Goal: Task Accomplishment & Management: Manage account settings

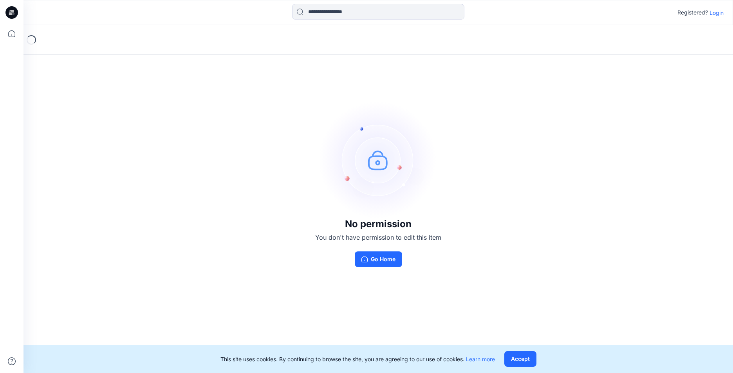
click at [719, 14] on p "Login" at bounding box center [716, 13] width 14 height 8
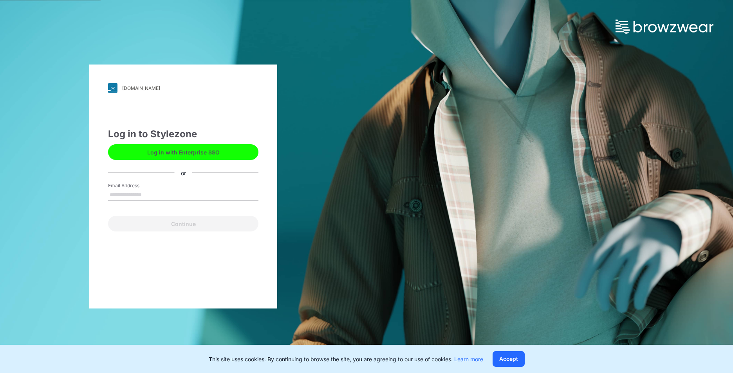
click at [196, 191] on input "Email Address" at bounding box center [183, 195] width 150 height 12
type input "**********"
click at [198, 222] on button "Continue" at bounding box center [183, 224] width 150 height 16
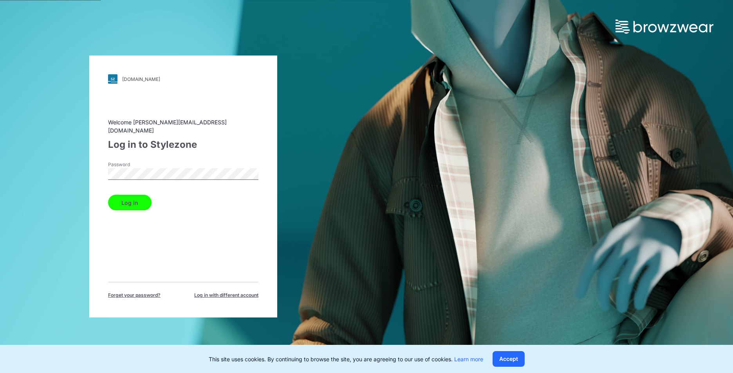
click at [133, 197] on button "Log in" at bounding box center [129, 203] width 43 height 16
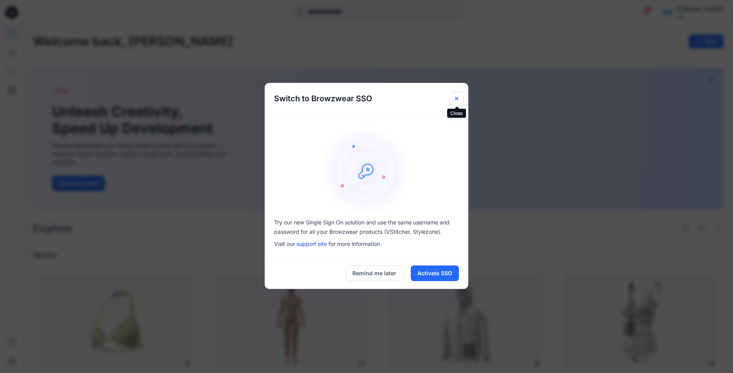
click at [458, 100] on icon "Close" at bounding box center [456, 98] width 6 height 6
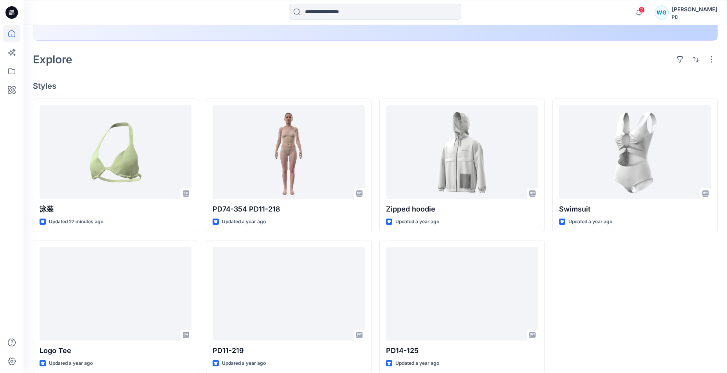
scroll to position [178, 0]
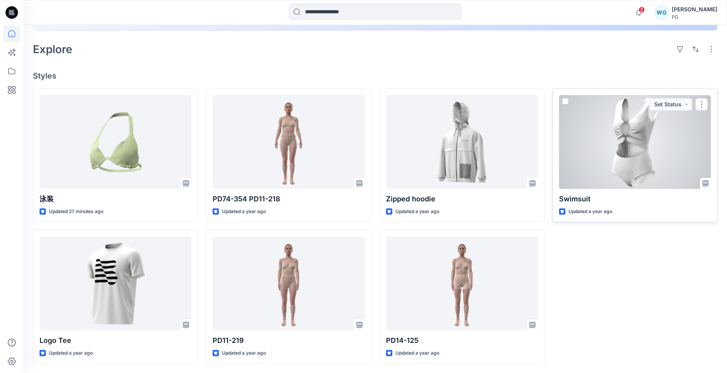
click at [676, 137] on div at bounding box center [635, 142] width 152 height 94
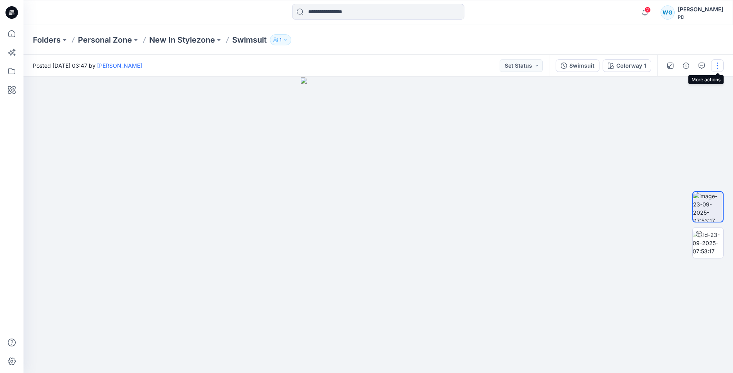
click at [719, 66] on button "button" at bounding box center [717, 65] width 13 height 13
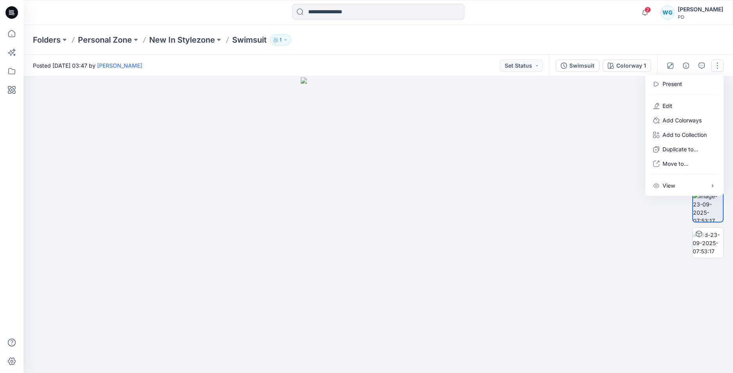
click at [607, 105] on div at bounding box center [377, 225] width 709 height 297
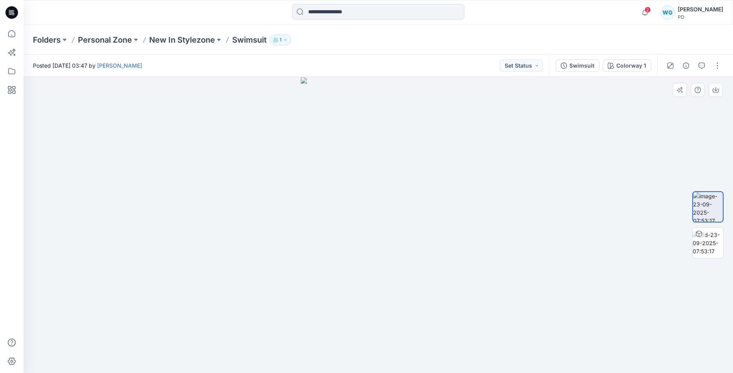
click at [358, 211] on img at bounding box center [378, 225] width 155 height 296
click at [706, 215] on img at bounding box center [708, 207] width 30 height 30
click at [708, 244] on img at bounding box center [707, 243] width 31 height 25
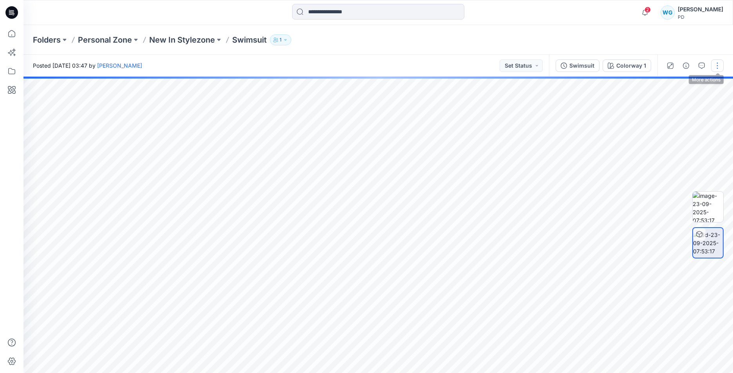
click at [716, 65] on button "button" at bounding box center [717, 65] width 13 height 13
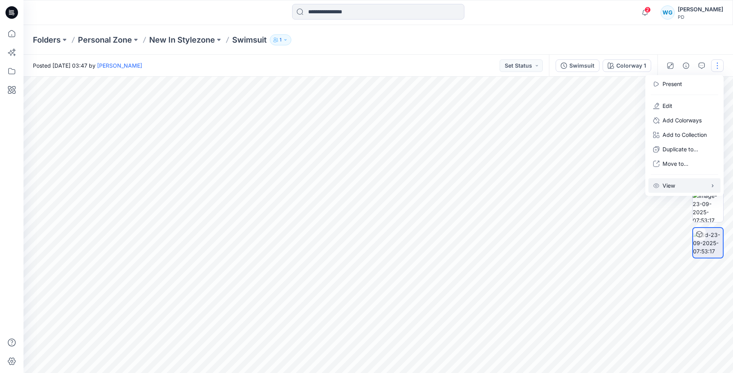
click at [694, 187] on button "View" at bounding box center [684, 185] width 72 height 14
click at [718, 70] on button "button" at bounding box center [717, 65] width 13 height 13
click at [677, 106] on button "Edit" at bounding box center [684, 106] width 72 height 14
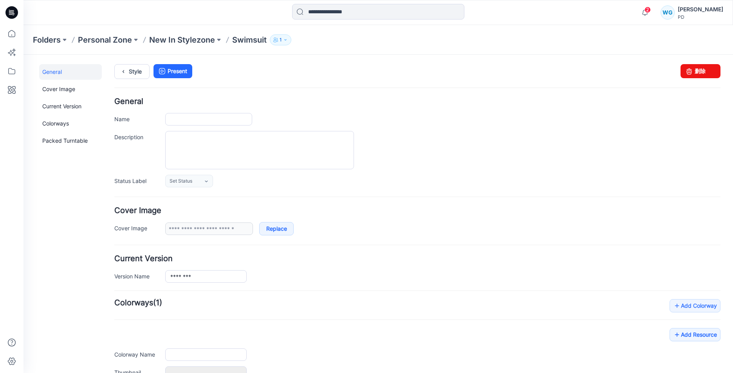
type input "********"
type input "**********"
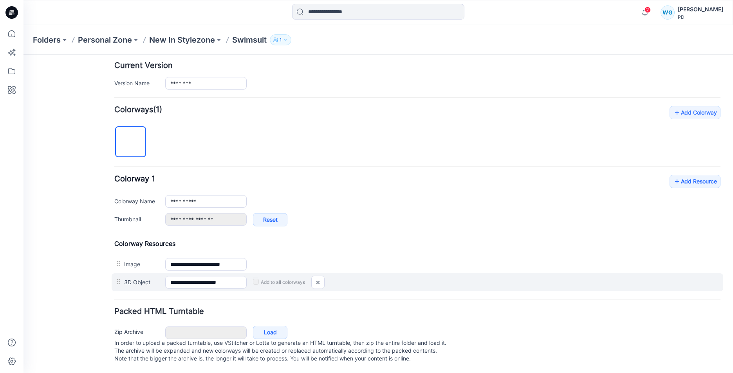
scroll to position [196, 0]
click at [227, 281] on input "**********" at bounding box center [205, 282] width 81 height 13
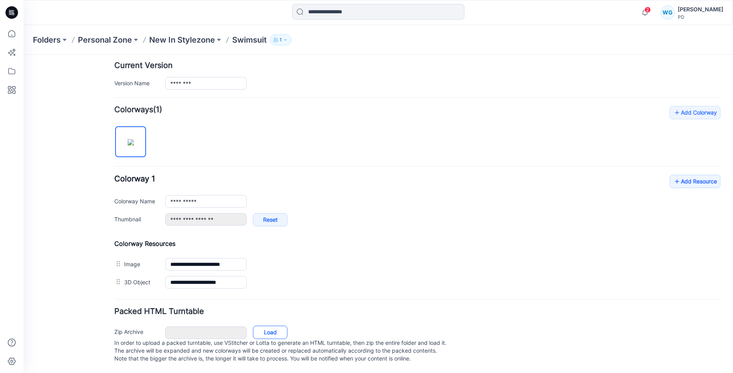
click at [265, 333] on link "Load" at bounding box center [270, 332] width 34 height 13
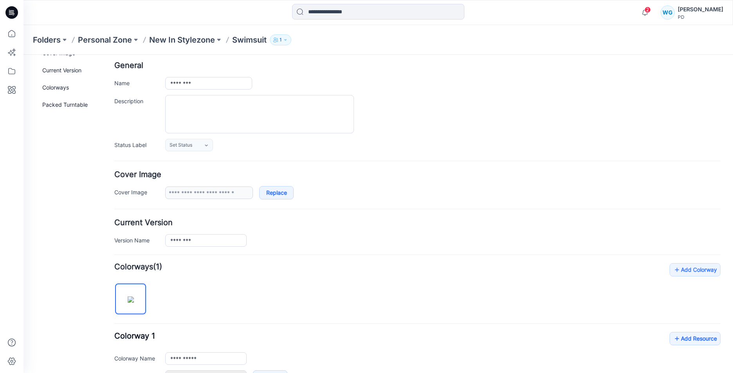
scroll to position [0, 0]
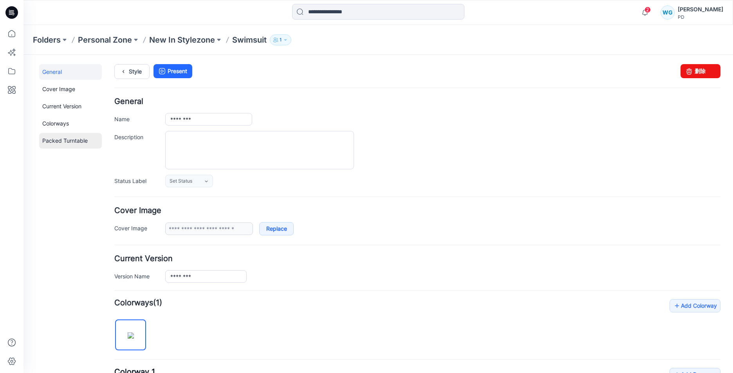
click at [87, 147] on link "Packed Turntable" at bounding box center [70, 141] width 63 height 16
click at [72, 94] on link "Cover Image" at bounding box center [70, 89] width 63 height 16
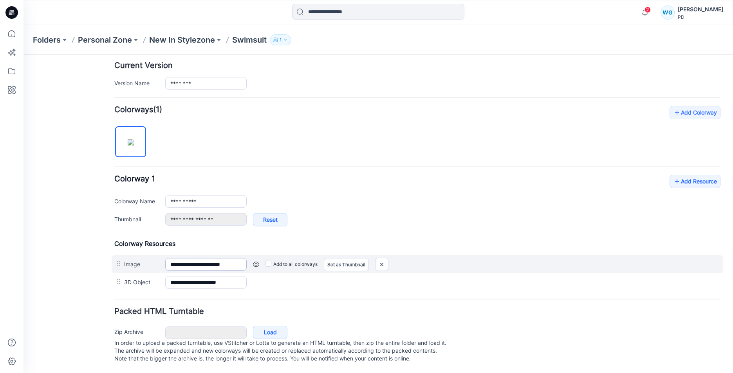
scroll to position [201, 0]
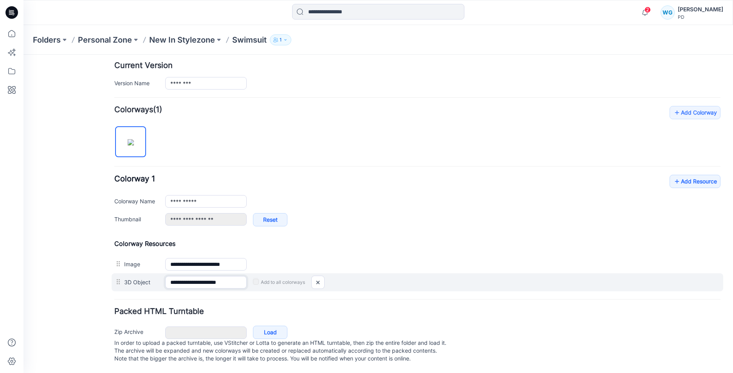
click at [233, 276] on input "**********" at bounding box center [205, 282] width 81 height 13
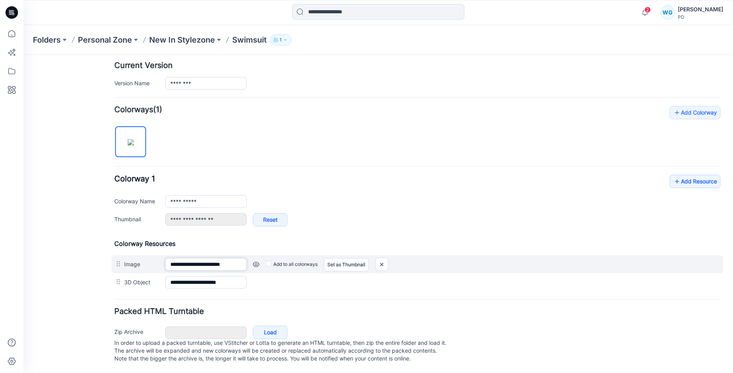
click at [227, 258] on input "**********" at bounding box center [205, 264] width 81 height 13
click at [257, 261] on link at bounding box center [256, 264] width 6 height 6
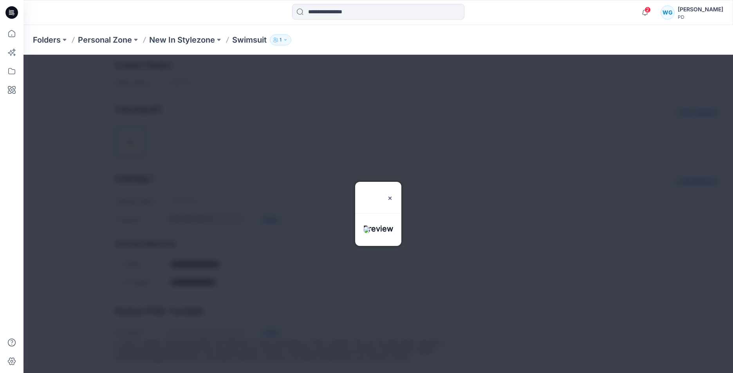
click at [620, 115] on div at bounding box center [377, 214] width 709 height 319
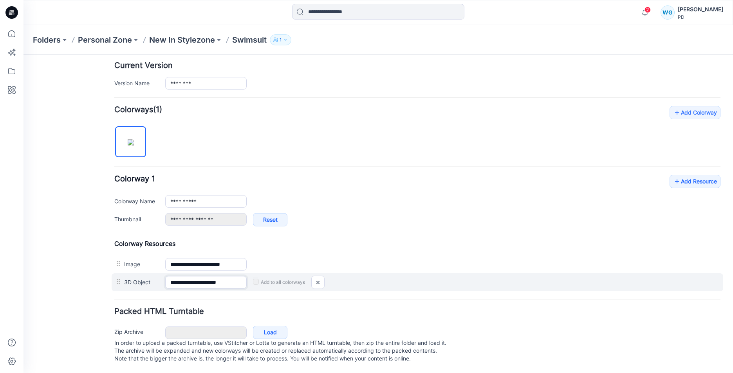
click at [214, 276] on input "**********" at bounding box center [205, 282] width 81 height 13
click at [121, 277] on div at bounding box center [119, 282] width 10 height 12
click at [142, 278] on label "3D Object" at bounding box center [140, 282] width 33 height 9
click at [165, 277] on input "**********" at bounding box center [205, 282] width 81 height 13
click at [194, 276] on input "**********" at bounding box center [205, 282] width 81 height 13
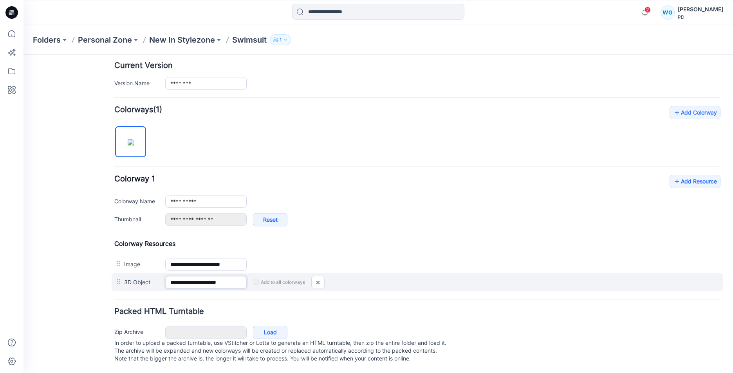
drag, startPoint x: 230, startPoint y: 270, endPoint x: 258, endPoint y: 270, distance: 27.8
click at [258, 274] on div "**********" at bounding box center [417, 283] width 611 height 18
click at [317, 276] on img at bounding box center [318, 282] width 13 height 13
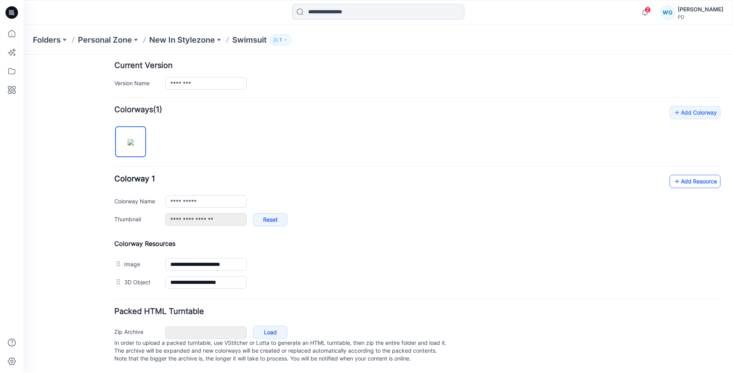
click at [694, 176] on link "Add Resource" at bounding box center [694, 181] width 51 height 13
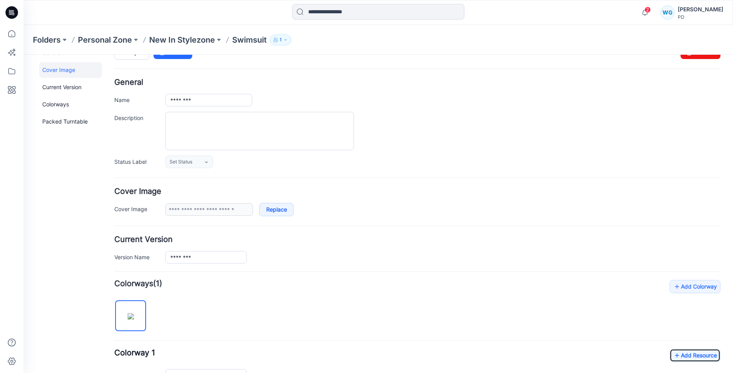
scroll to position [0, 0]
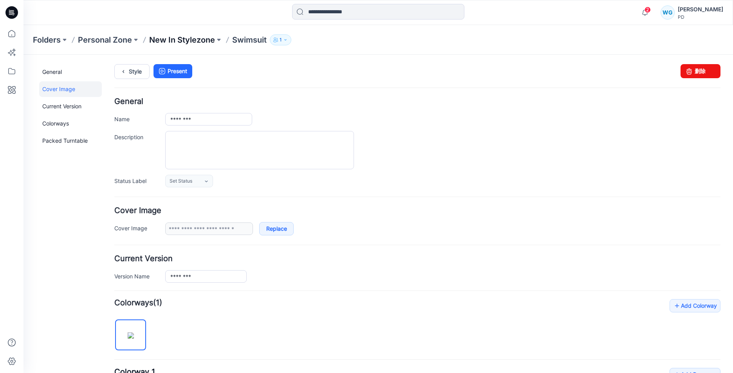
click at [198, 40] on p "New In Stylezone" at bounding box center [182, 39] width 66 height 11
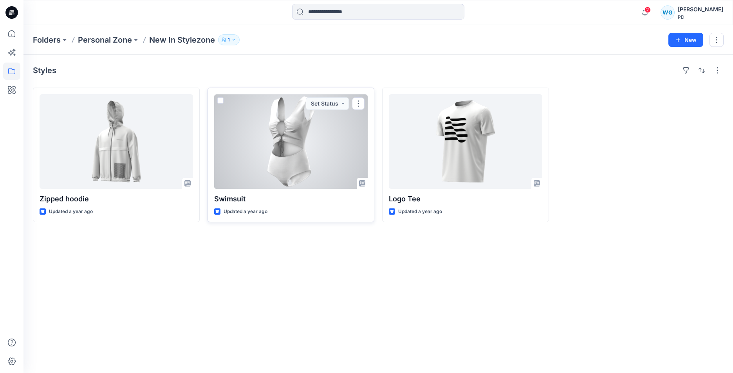
click at [289, 126] on div at bounding box center [290, 141] width 153 height 95
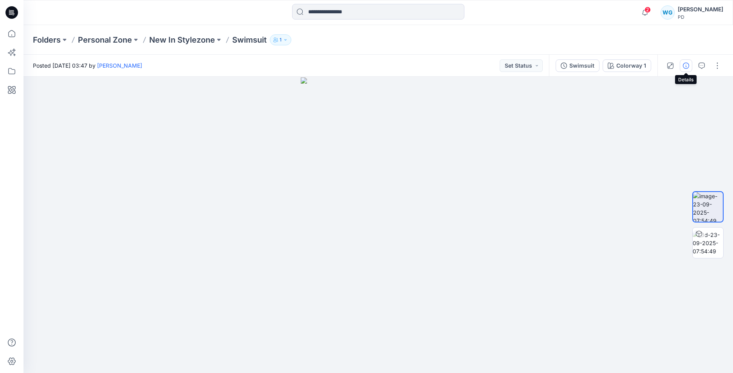
click at [684, 65] on icon "button" at bounding box center [686, 66] width 6 height 6
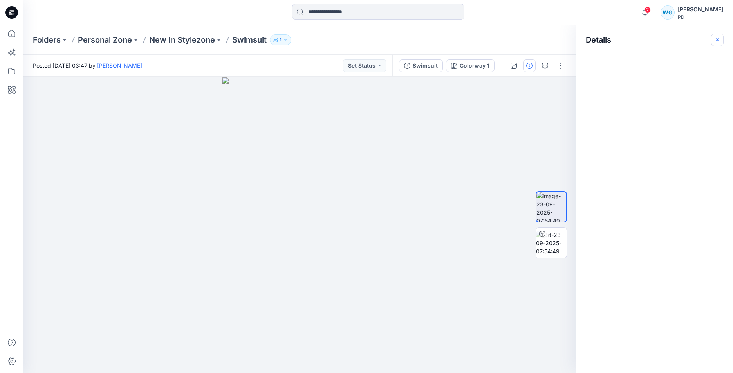
click at [721, 40] on button "button" at bounding box center [717, 40] width 13 height 13
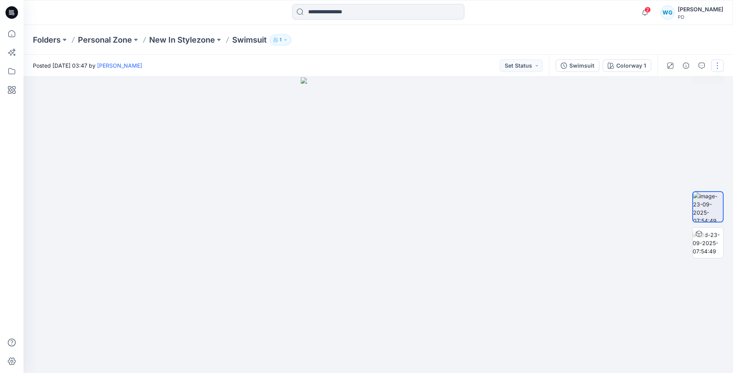
click at [721, 68] on button "button" at bounding box center [717, 65] width 13 height 13
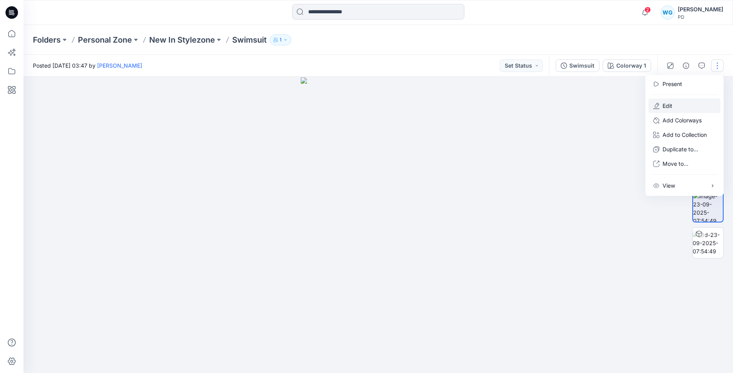
click at [690, 102] on button "Edit" at bounding box center [684, 106] width 72 height 14
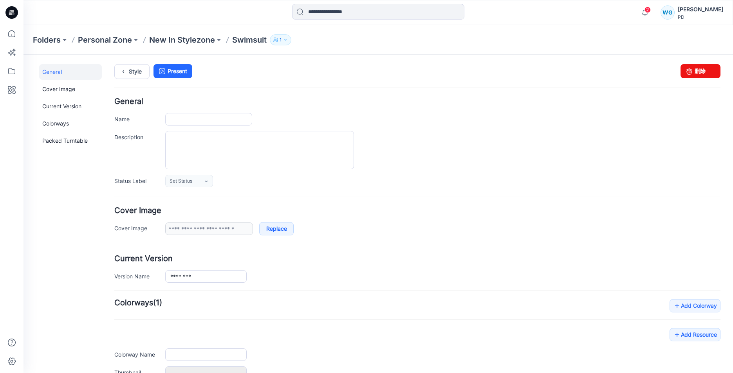
type input "********"
type input "**********"
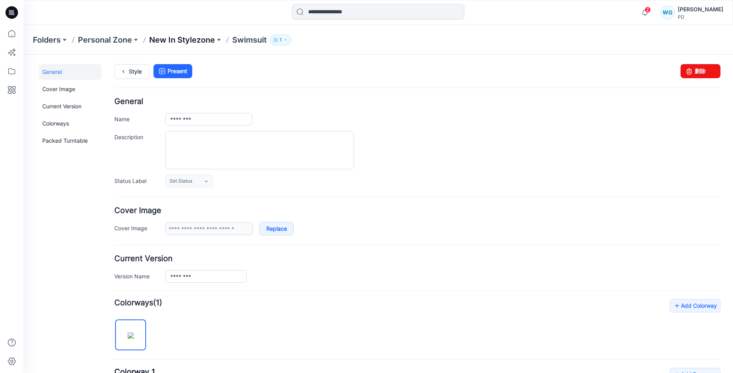
click at [203, 43] on p "New In Stylezone" at bounding box center [182, 39] width 66 height 11
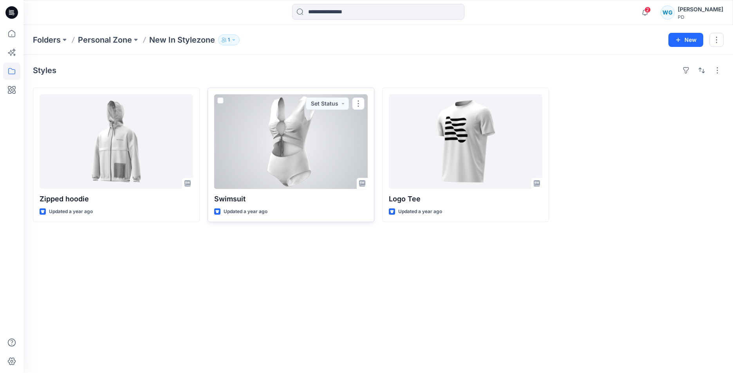
click at [318, 141] on div at bounding box center [290, 141] width 153 height 95
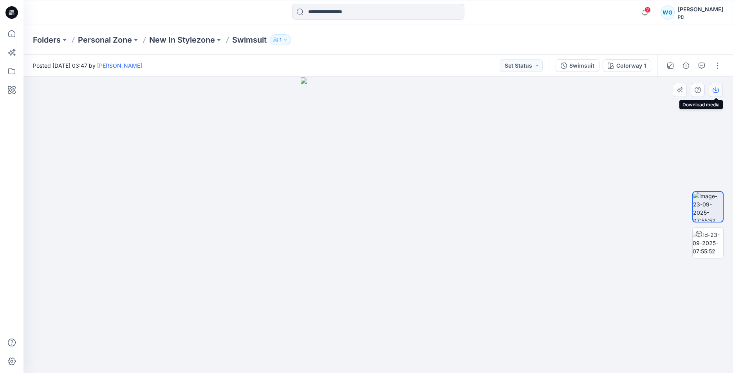
click at [714, 92] on icon "button" at bounding box center [715, 90] width 6 height 4
click at [710, 231] on img at bounding box center [707, 243] width 31 height 25
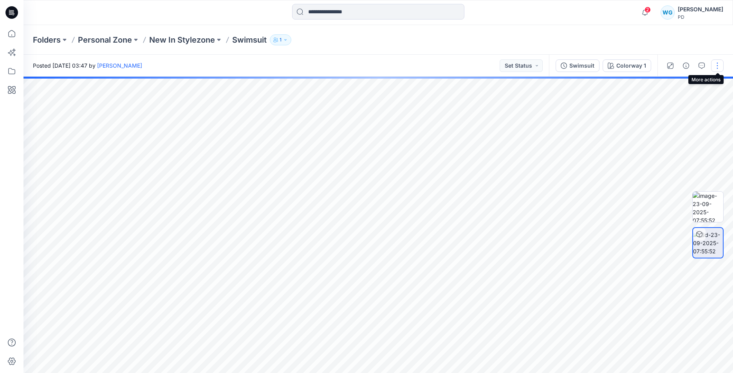
click at [720, 65] on button "button" at bounding box center [717, 65] width 13 height 13
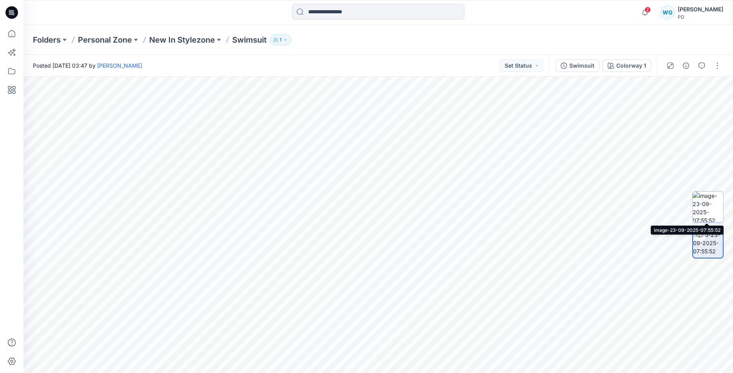
click at [704, 210] on img at bounding box center [707, 207] width 31 height 31
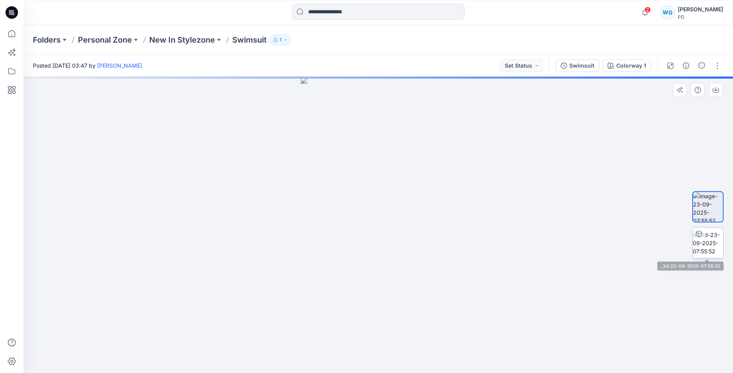
click at [701, 242] on img at bounding box center [707, 243] width 31 height 25
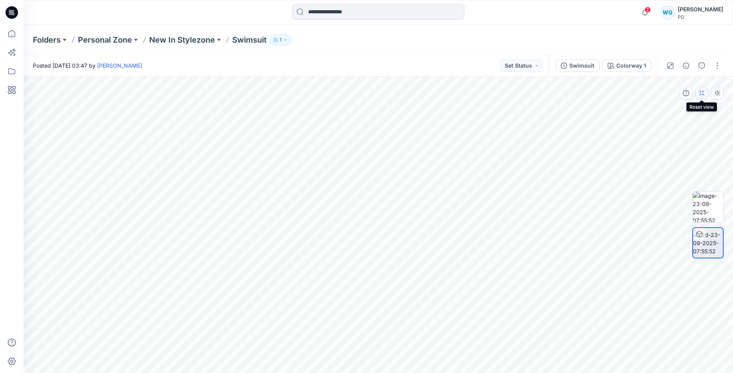
click at [701, 93] on icon "button" at bounding box center [701, 93] width 6 height 6
click at [720, 93] on icon "button" at bounding box center [717, 93] width 6 height 6
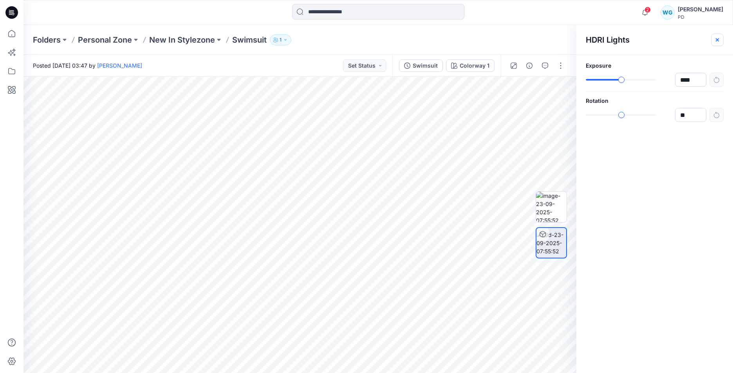
click at [718, 40] on icon "button" at bounding box center [717, 40] width 6 height 6
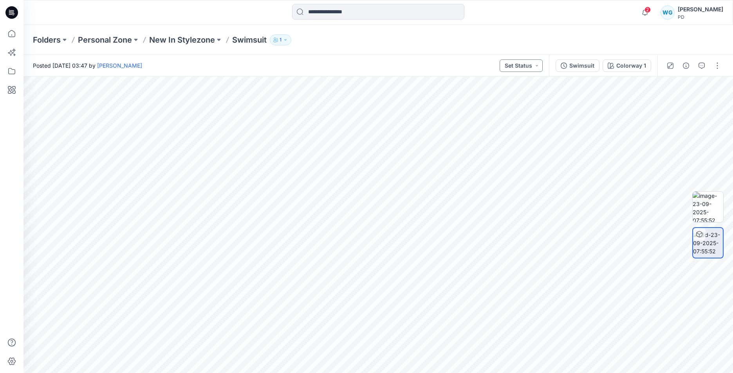
click at [539, 66] on button "Set Status" at bounding box center [520, 65] width 43 height 13
click at [594, 67] on div "Swimsuit" at bounding box center [581, 65] width 25 height 9
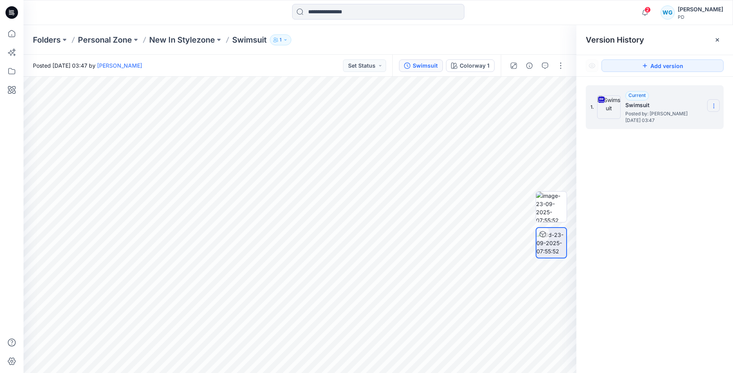
click at [717, 105] on section at bounding box center [713, 105] width 13 height 13
click at [705, 120] on span "Download Source BW File" at bounding box center [674, 121] width 66 height 9
click at [719, 43] on icon at bounding box center [717, 40] width 6 height 6
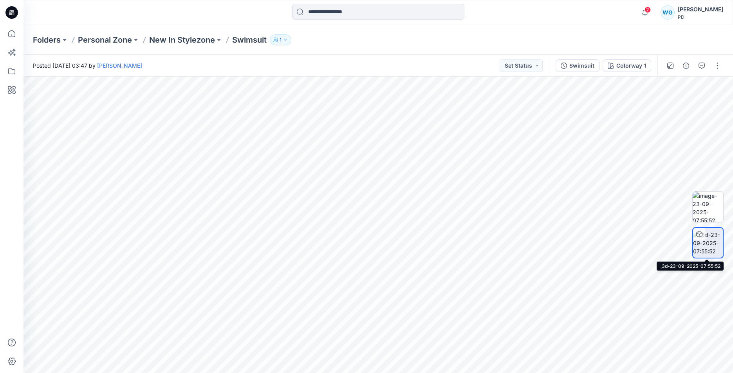
click at [710, 244] on img at bounding box center [708, 243] width 30 height 25
click at [544, 65] on div "Posted Monday, August 19, 2024 03:47 by Whitney Gan Set Status" at bounding box center [285, 66] width 525 height 22
click at [535, 65] on button "Set Status" at bounding box center [520, 65] width 43 height 13
click at [716, 68] on button "button" at bounding box center [717, 65] width 13 height 13
click at [582, 69] on div "Swimsuit" at bounding box center [581, 65] width 25 height 9
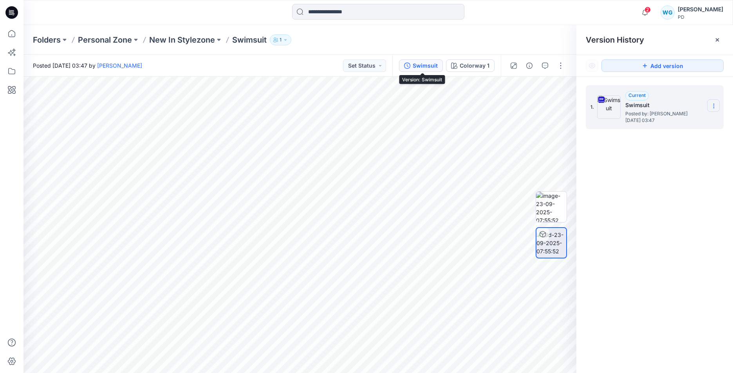
click at [712, 107] on icon at bounding box center [713, 106] width 6 height 6
click at [697, 125] on span "Download Source BW File" at bounding box center [674, 121] width 66 height 9
click at [53, 42] on p "Folders" at bounding box center [47, 39] width 28 height 11
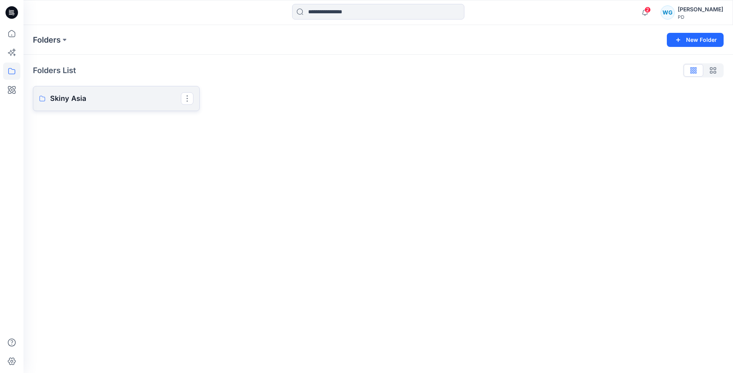
click at [68, 100] on p "Skiny Asia" at bounding box center [115, 98] width 131 height 11
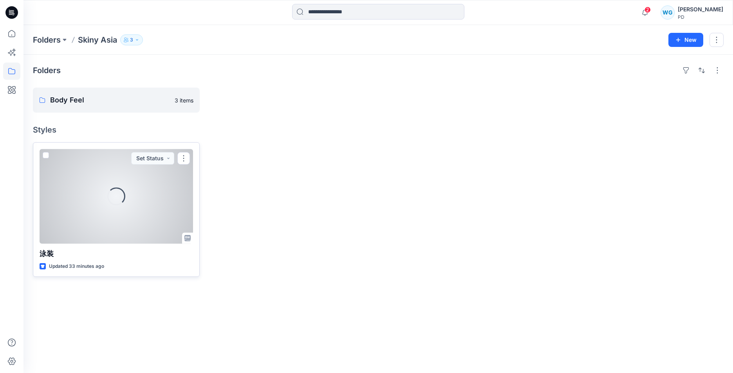
click at [155, 204] on div "Loading..." at bounding box center [116, 196] width 153 height 95
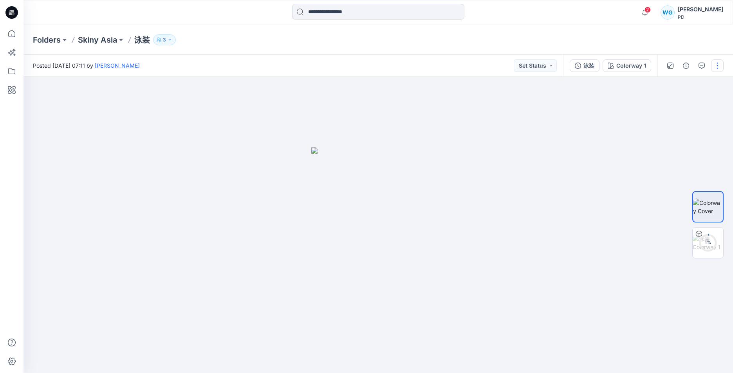
click at [718, 66] on button "button" at bounding box center [717, 65] width 13 height 13
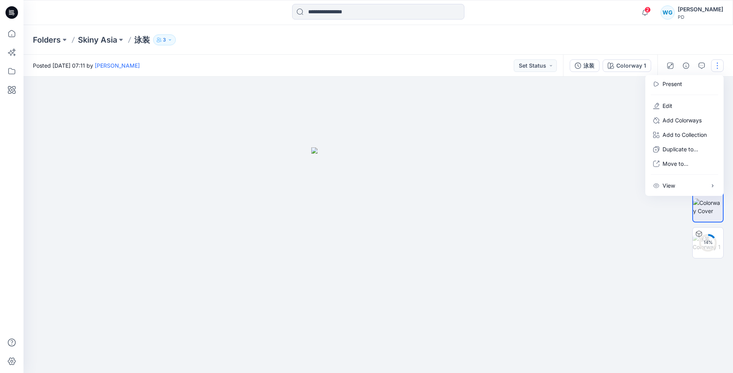
drag, startPoint x: 533, startPoint y: 158, endPoint x: 693, endPoint y: 113, distance: 165.5
click at [535, 159] on div at bounding box center [377, 225] width 709 height 297
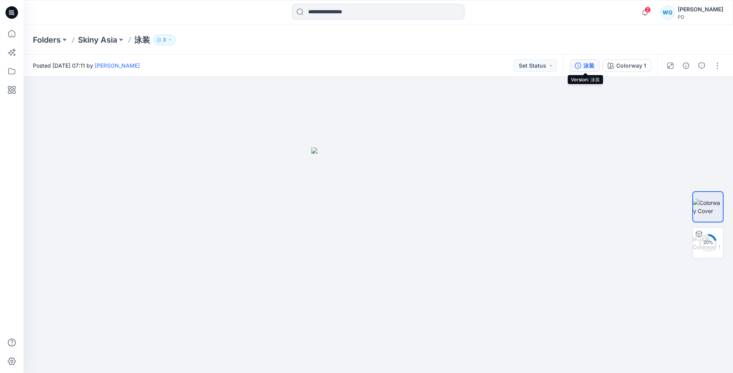
click at [585, 67] on div "泳装" at bounding box center [588, 65] width 11 height 9
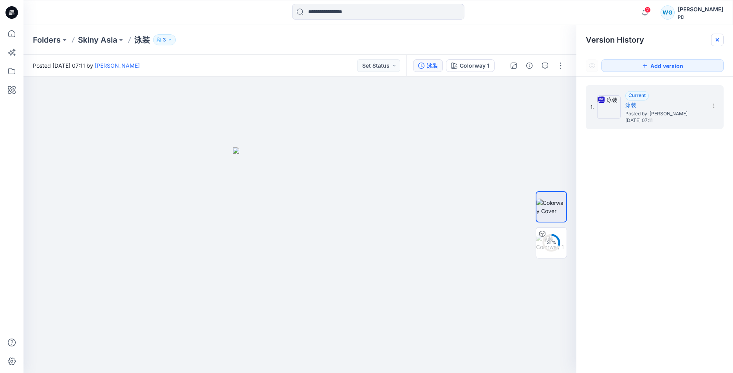
click at [719, 37] on icon at bounding box center [717, 40] width 6 height 6
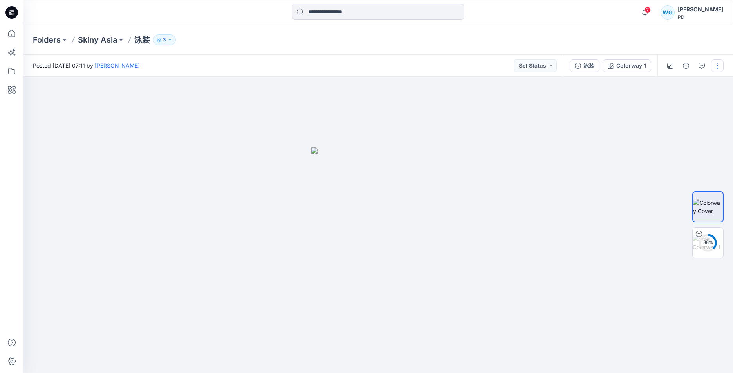
click at [720, 67] on button "button" at bounding box center [717, 65] width 13 height 13
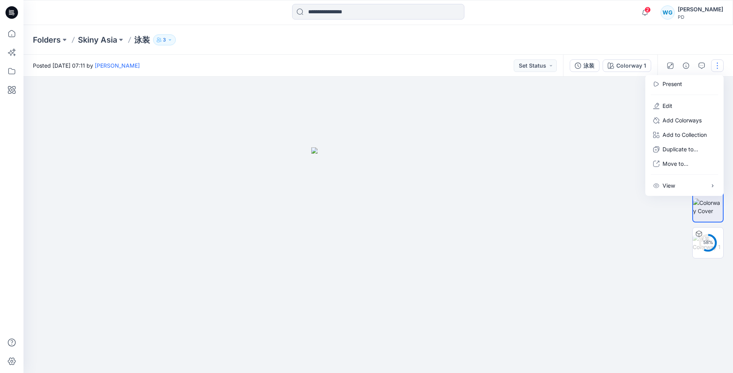
click at [546, 126] on div at bounding box center [377, 225] width 709 height 297
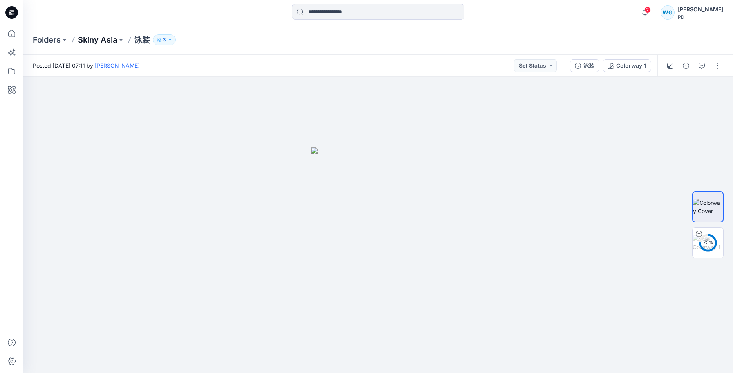
click at [88, 38] on p "Skiny Asia" at bounding box center [97, 39] width 39 height 11
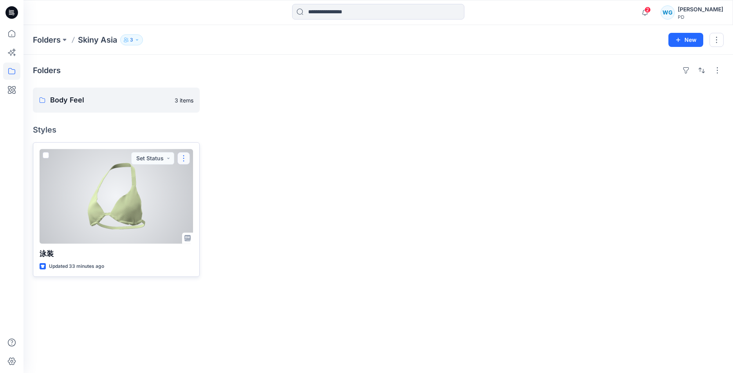
click at [184, 156] on button "button" at bounding box center [183, 158] width 13 height 13
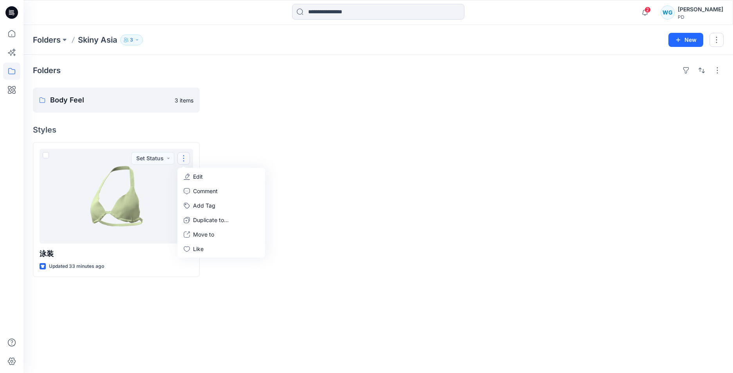
click at [334, 161] on div at bounding box center [290, 209] width 167 height 135
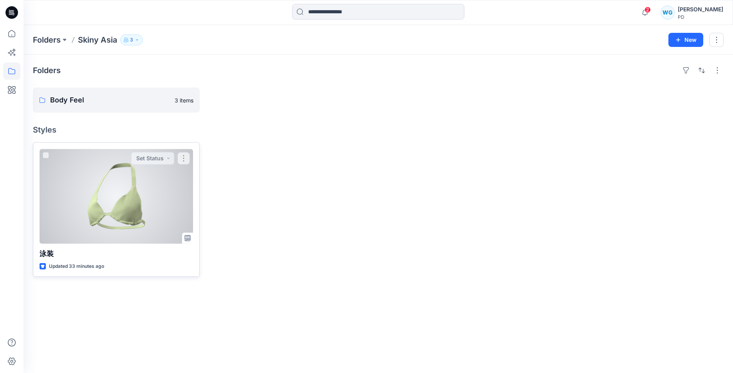
click at [148, 197] on div at bounding box center [116, 196] width 153 height 95
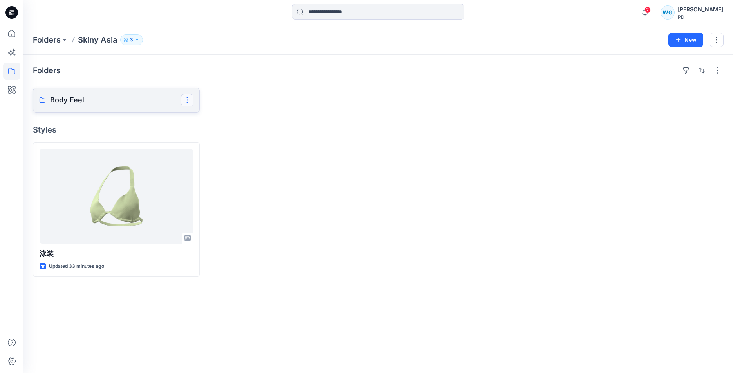
click at [191, 99] on button "button" at bounding box center [187, 100] width 13 height 13
click at [160, 99] on p "Body Feel" at bounding box center [115, 100] width 131 height 11
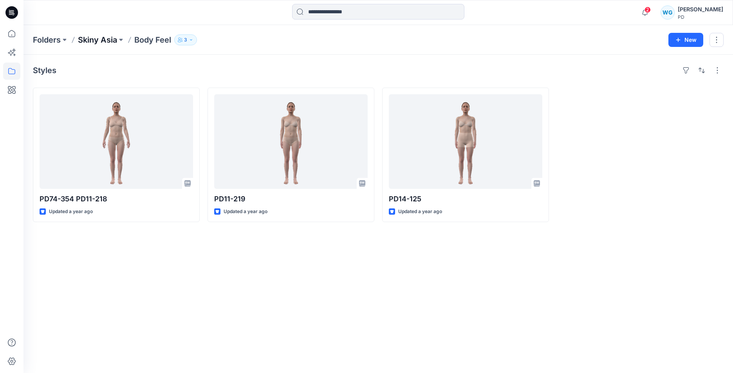
click at [107, 44] on p "Skiny Asia" at bounding box center [97, 39] width 39 height 11
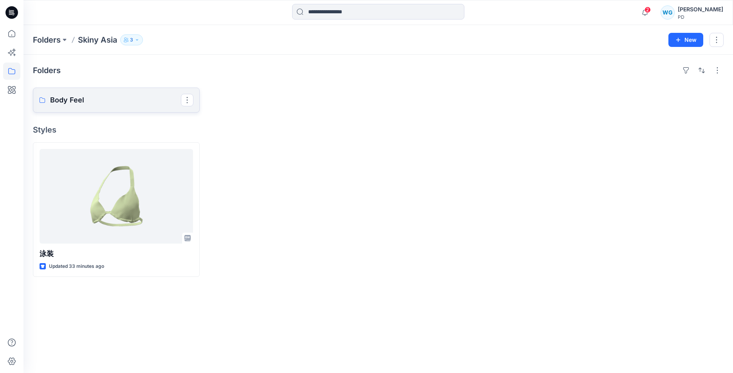
click at [154, 100] on p "Body Feel" at bounding box center [115, 100] width 131 height 11
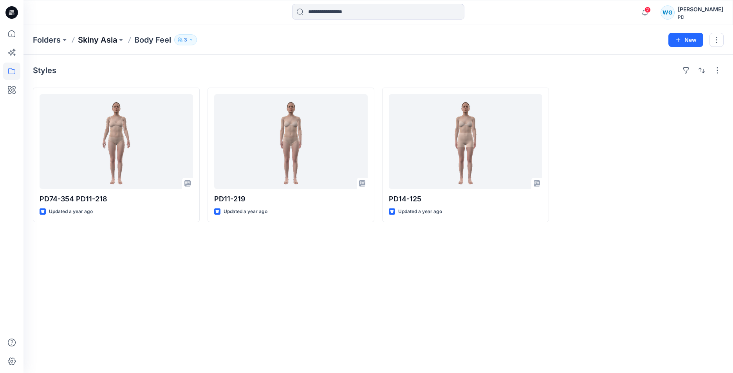
click at [113, 40] on p "Skiny Asia" at bounding box center [97, 39] width 39 height 11
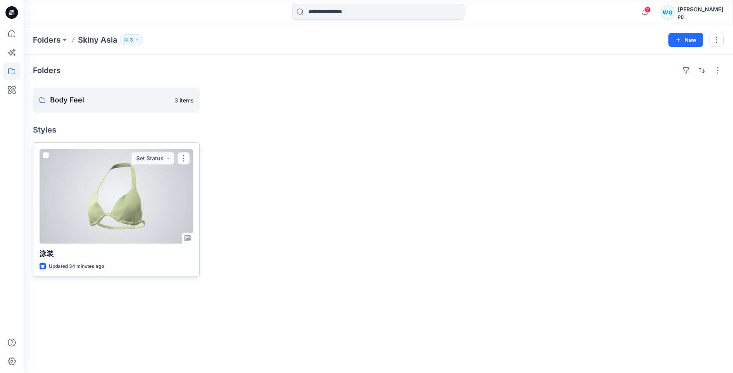
click at [47, 154] on span at bounding box center [46, 155] width 6 height 6
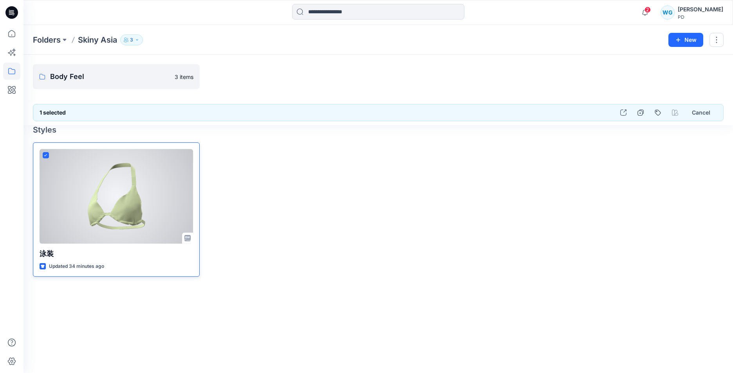
click at [47, 155] on icon at bounding box center [46, 155] width 4 height 3
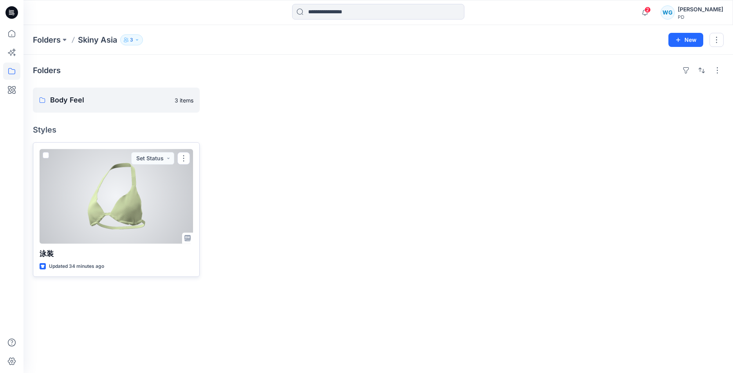
click at [183, 155] on button "button" at bounding box center [183, 158] width 13 height 13
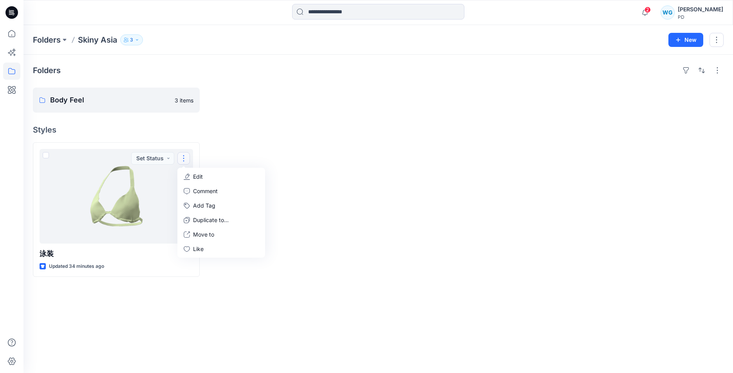
click at [303, 149] on div at bounding box center [290, 209] width 167 height 135
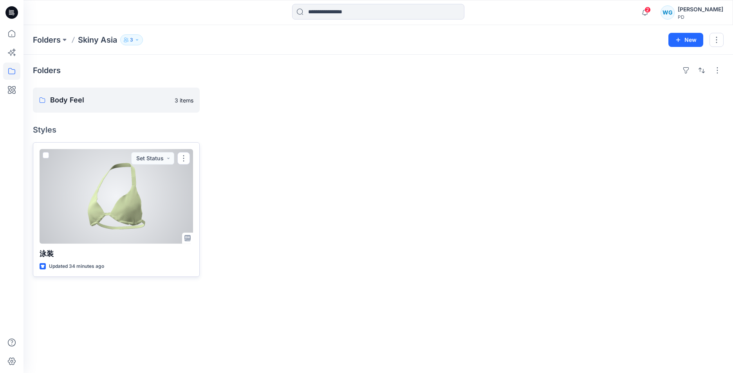
click at [45, 155] on span at bounding box center [46, 155] width 6 height 6
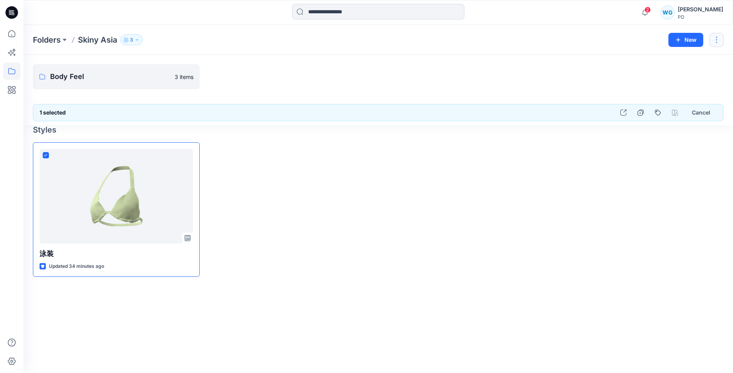
click at [717, 42] on button "button" at bounding box center [716, 40] width 14 height 14
click at [678, 107] on p "[PERSON_NAME]" at bounding box center [673, 106] width 45 height 8
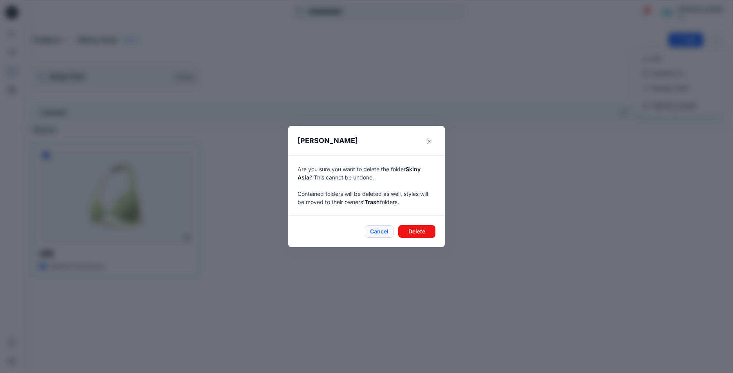
click at [384, 228] on button "Cancel" at bounding box center [379, 231] width 29 height 13
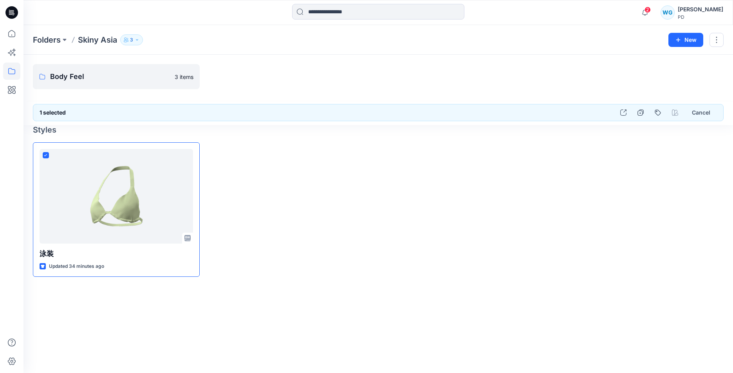
click at [91, 40] on p "Skiny Asia" at bounding box center [97, 39] width 39 height 11
click at [48, 41] on p "Folders" at bounding box center [47, 39] width 28 height 11
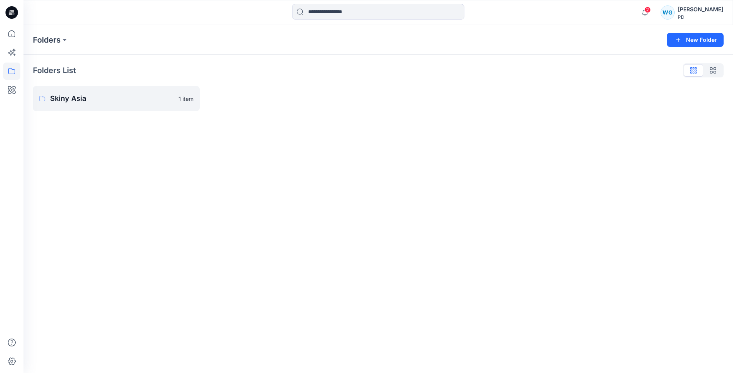
click at [48, 41] on p "Folders" at bounding box center [47, 39] width 28 height 11
click at [54, 39] on p "Folders" at bounding box center [47, 39] width 28 height 11
click at [61, 40] on button at bounding box center [65, 39] width 8 height 11
click at [150, 97] on p "Skiny Asia" at bounding box center [115, 98] width 131 height 11
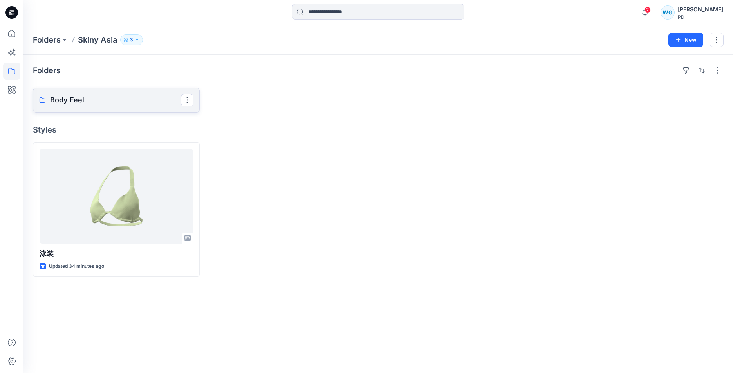
click at [150, 97] on p "Body Feel" at bounding box center [115, 100] width 131 height 11
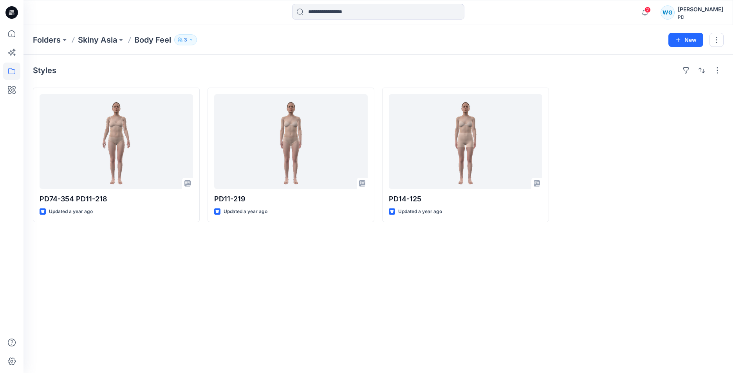
click at [708, 11] on div "[PERSON_NAME]" at bounding box center [699, 9] width 45 height 9
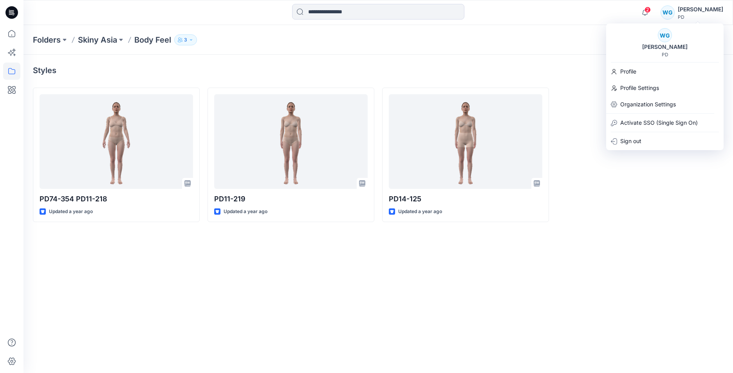
click at [699, 11] on div "[PERSON_NAME]" at bounding box center [699, 9] width 45 height 9
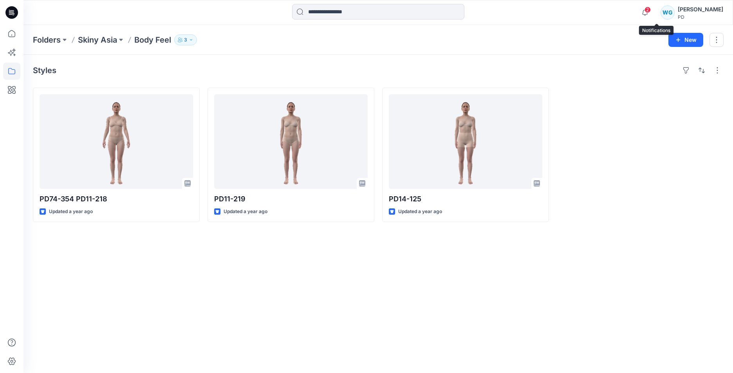
click at [650, 11] on span "2" at bounding box center [647, 10] width 6 height 6
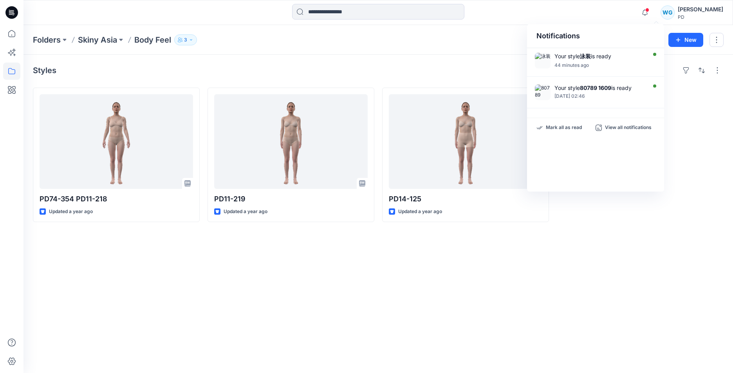
click at [674, 14] on div "WG" at bounding box center [667, 12] width 14 height 14
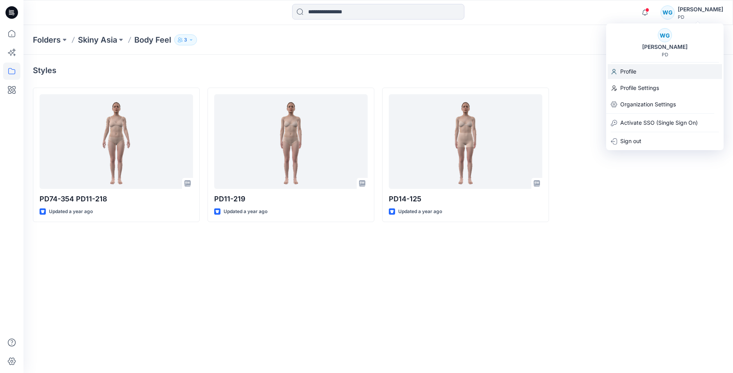
click at [638, 70] on div "Profile" at bounding box center [664, 71] width 114 height 15
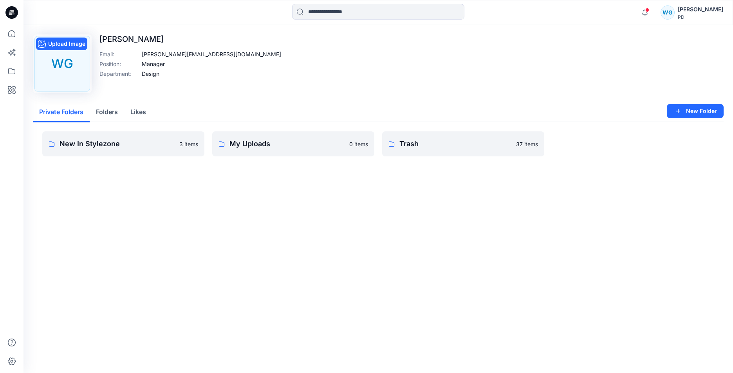
click at [70, 68] on div "WG" at bounding box center [62, 64] width 56 height 56
click at [264, 144] on p "My Uploads" at bounding box center [286, 144] width 115 height 11
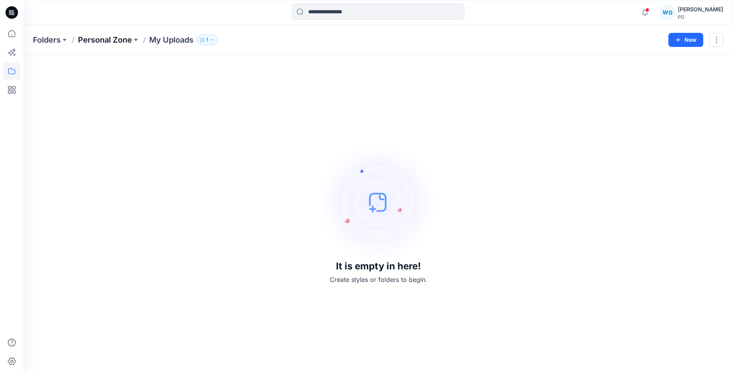
click at [121, 40] on p "Personal Zone" at bounding box center [105, 39] width 54 height 11
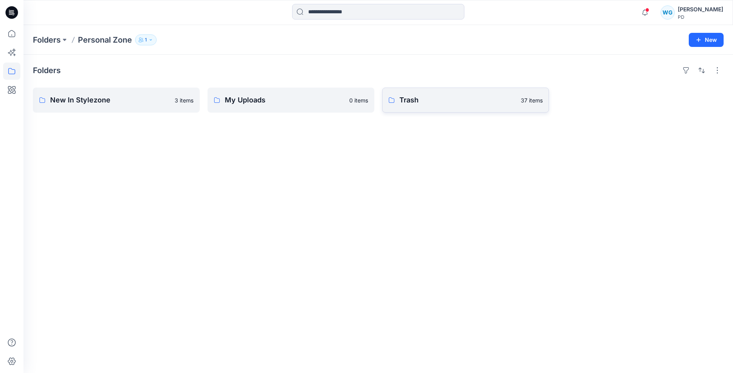
click at [441, 101] on p "Trash" at bounding box center [457, 100] width 117 height 11
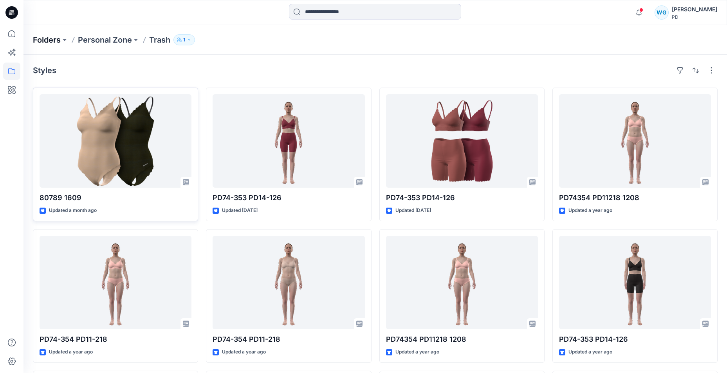
click at [45, 40] on p "Folders" at bounding box center [47, 39] width 28 height 11
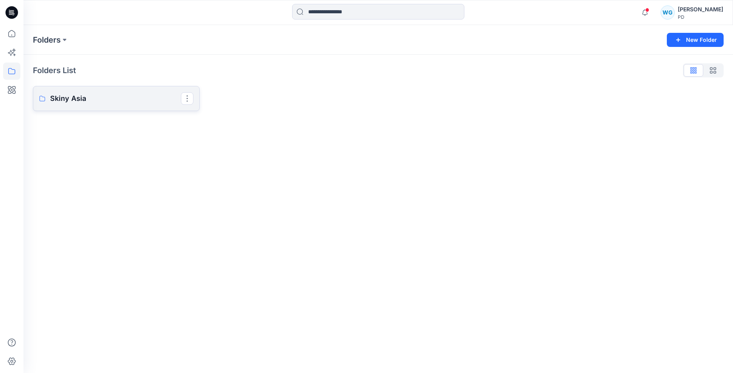
click at [94, 96] on p "Skiny Asia" at bounding box center [115, 98] width 131 height 11
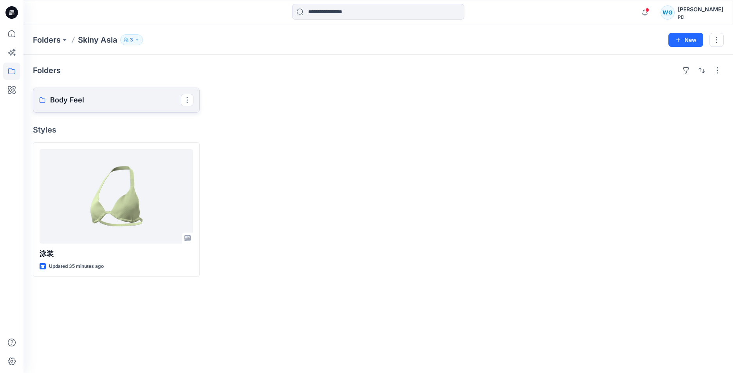
click at [94, 96] on p "Body Feel" at bounding box center [115, 100] width 131 height 11
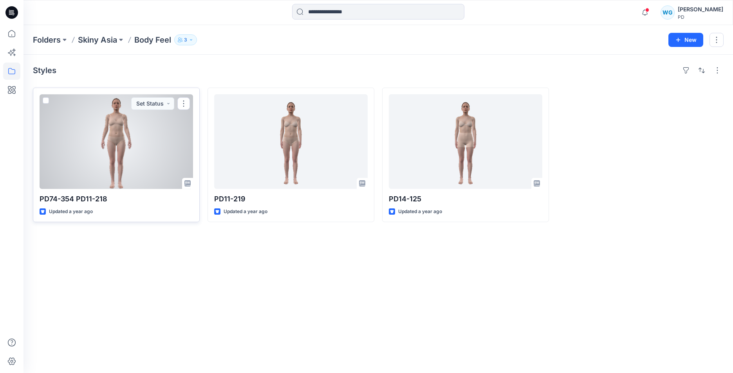
click at [150, 172] on div at bounding box center [116, 141] width 153 height 95
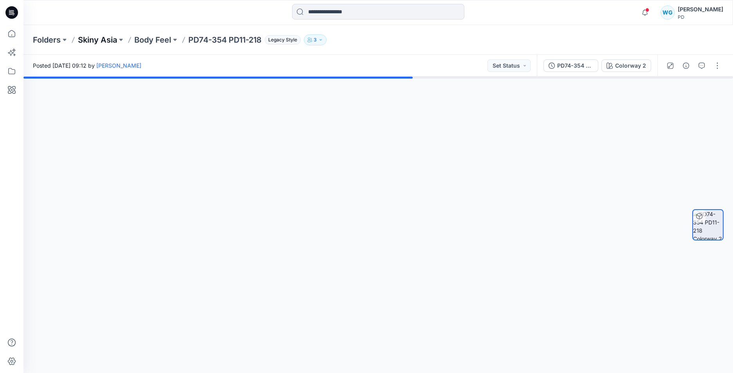
click at [97, 43] on p "Skiny Asia" at bounding box center [97, 39] width 39 height 11
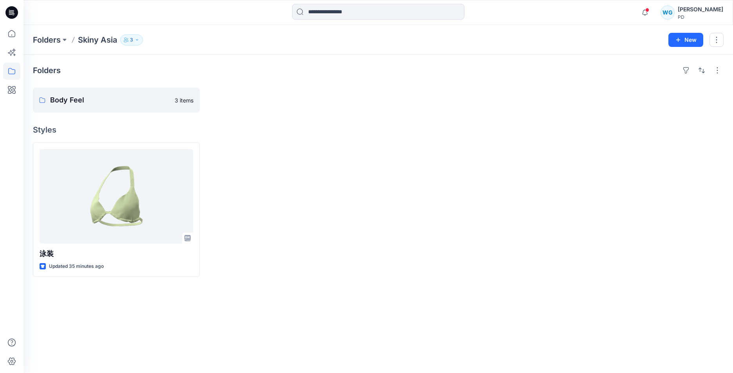
click at [16, 13] on icon at bounding box center [11, 12] width 13 height 13
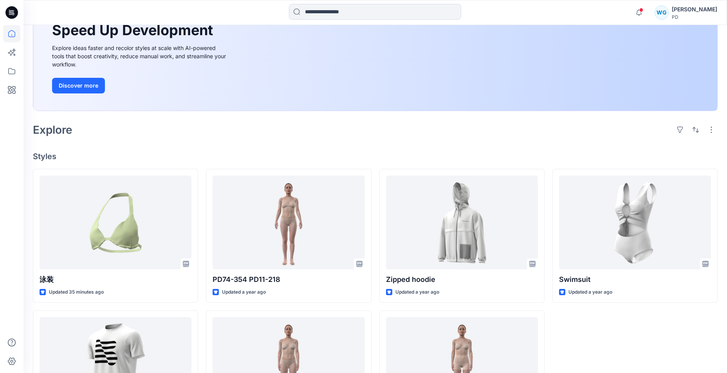
scroll to position [117, 0]
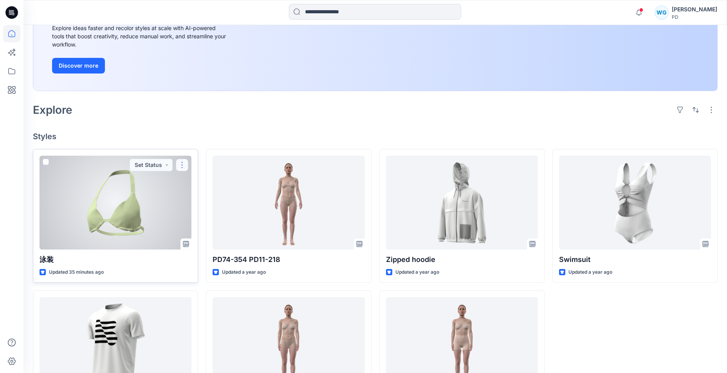
click at [181, 164] on button "button" at bounding box center [182, 165] width 13 height 13
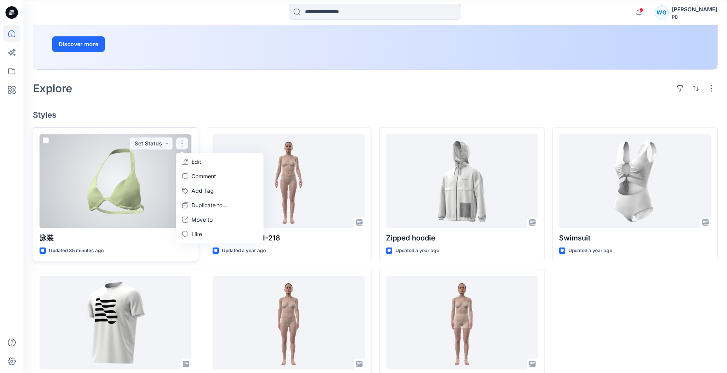
scroll to position [157, 0]
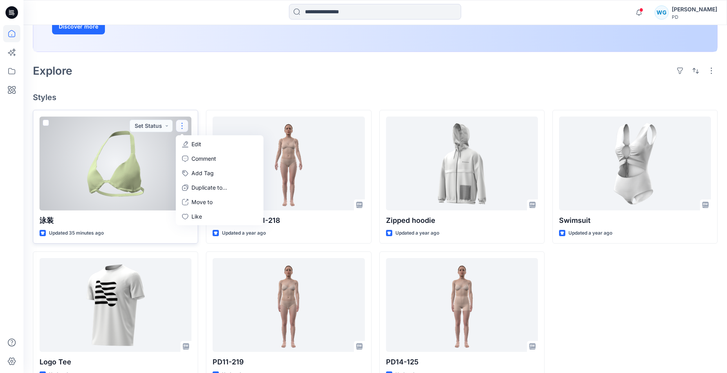
click at [184, 125] on button "button" at bounding box center [182, 126] width 13 height 13
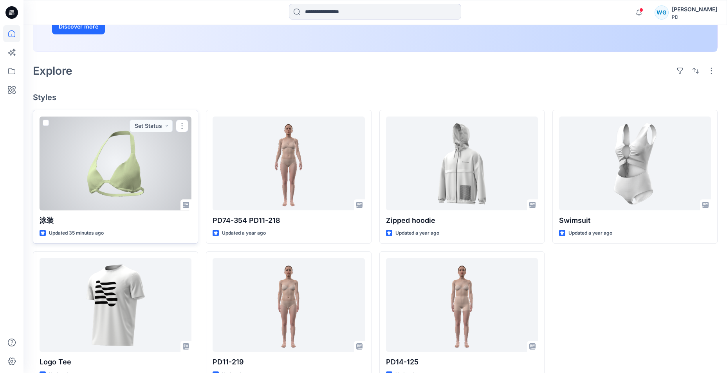
click at [133, 215] on p "泳装" at bounding box center [116, 220] width 152 height 11
click at [135, 185] on div at bounding box center [116, 164] width 152 height 94
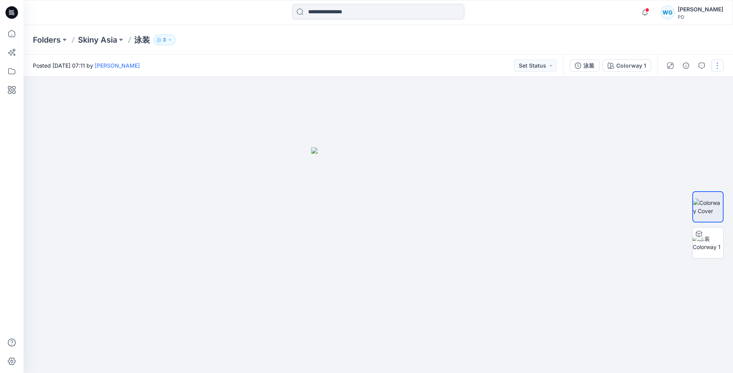
click at [716, 64] on button "button" at bounding box center [717, 65] width 13 height 13
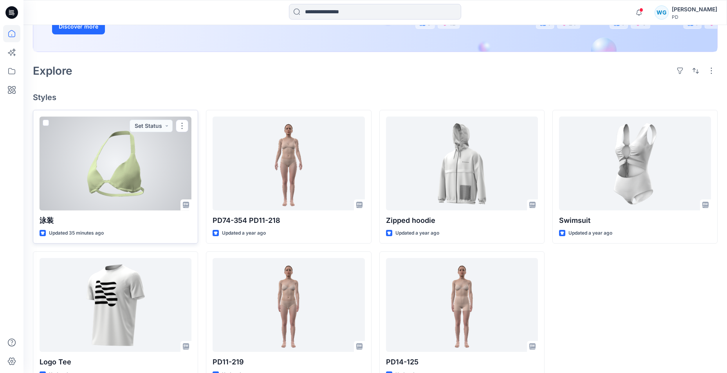
scroll to position [117, 0]
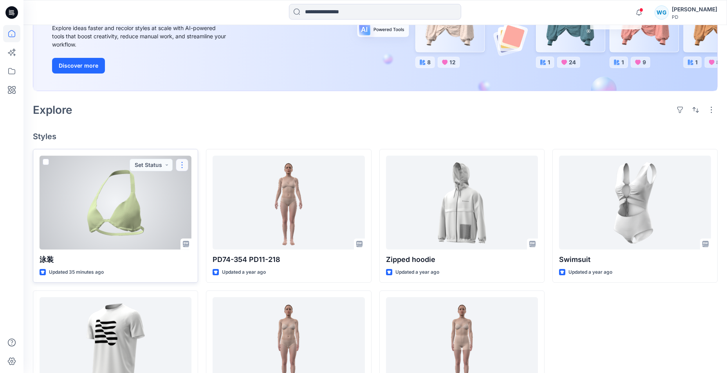
click at [183, 165] on button "button" at bounding box center [182, 165] width 13 height 13
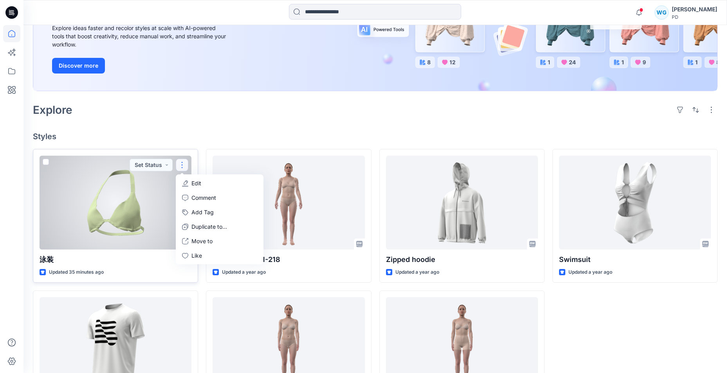
click at [47, 162] on span at bounding box center [46, 162] width 6 height 6
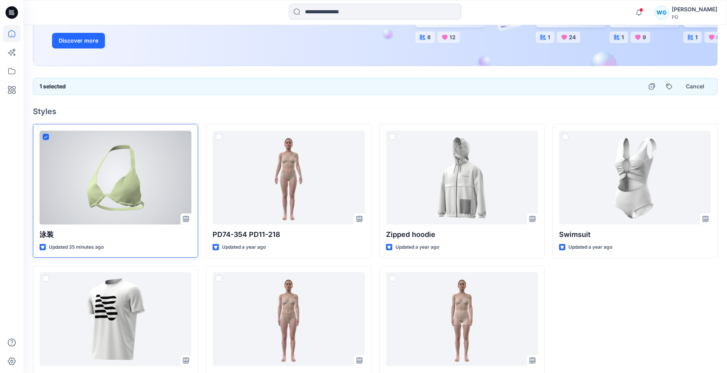
scroll to position [157, 0]
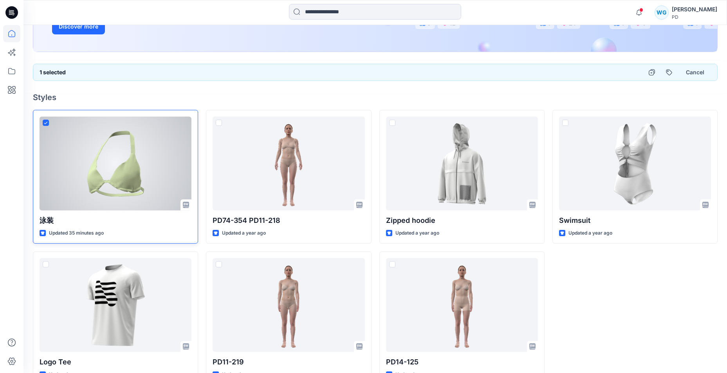
click at [47, 123] on icon at bounding box center [46, 123] width 4 height 3
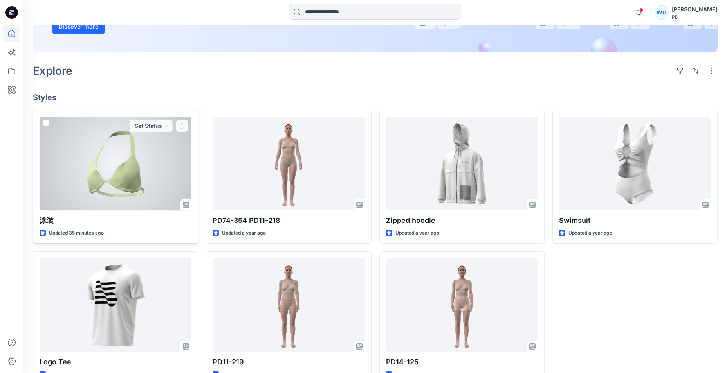
click at [180, 124] on button "button" at bounding box center [182, 126] width 13 height 13
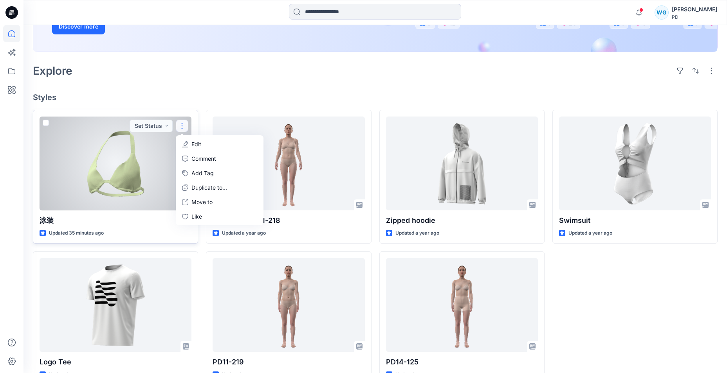
click at [191, 144] on button "Edit" at bounding box center [219, 144] width 85 height 14
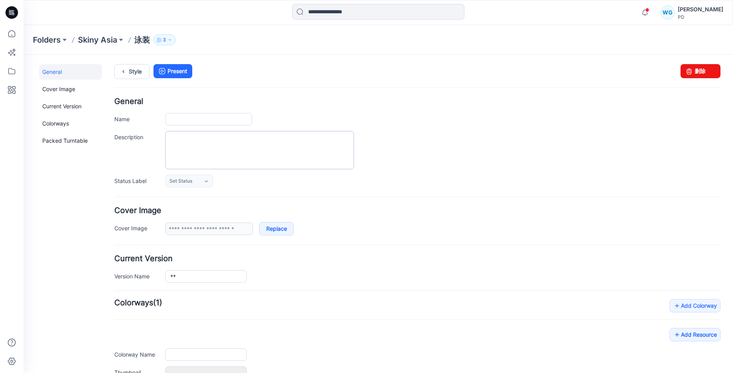
type input "**"
type input "**********"
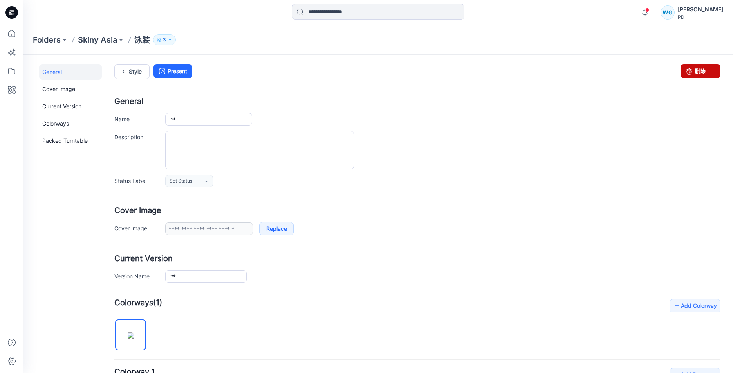
drag, startPoint x: 703, startPoint y: 77, endPoint x: 423, endPoint y: 90, distance: 280.5
click at [703, 77] on link "删除" at bounding box center [700, 71] width 40 height 14
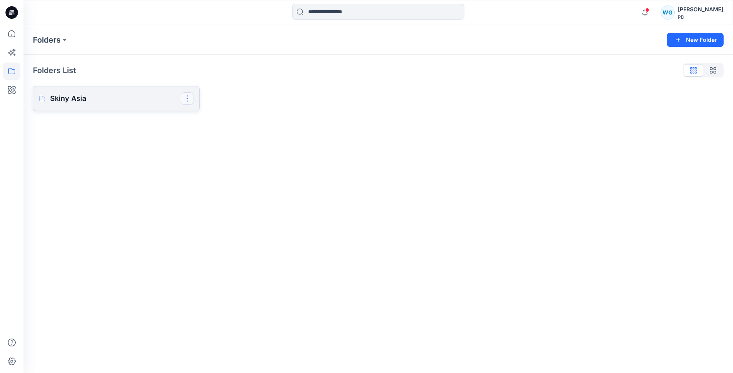
click at [189, 102] on button "button" at bounding box center [187, 98] width 13 height 13
click at [160, 101] on p "Skiny Asia" at bounding box center [115, 98] width 131 height 11
click at [12, 13] on icon at bounding box center [12, 13] width 3 height 0
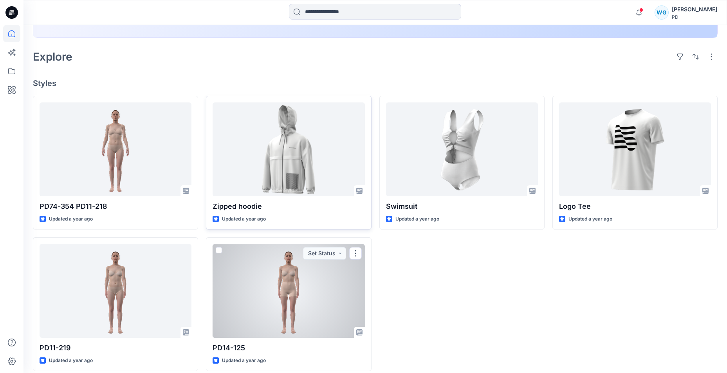
scroll to position [178, 0]
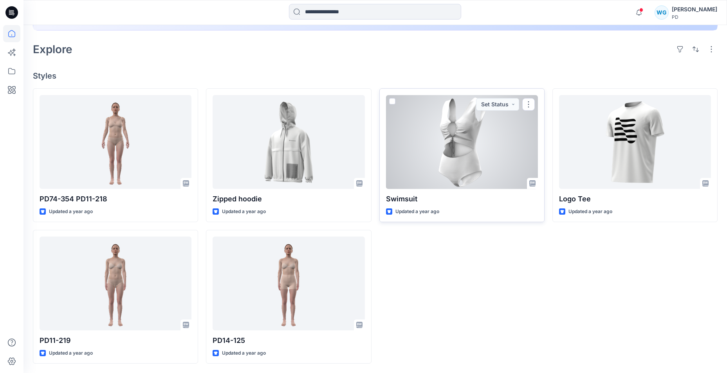
click at [472, 144] on div at bounding box center [462, 142] width 152 height 94
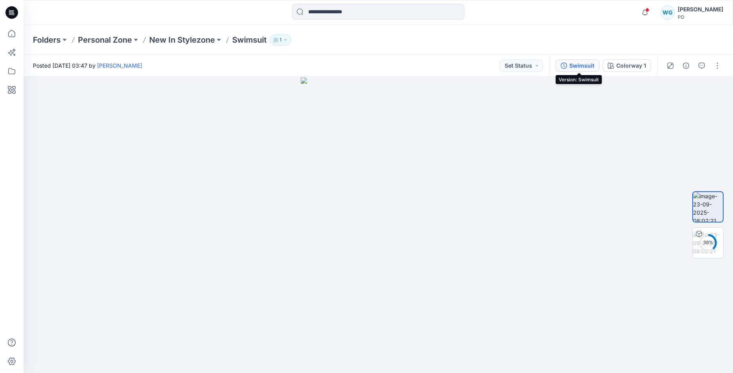
click at [590, 63] on div "Swimsuit" at bounding box center [581, 65] width 25 height 9
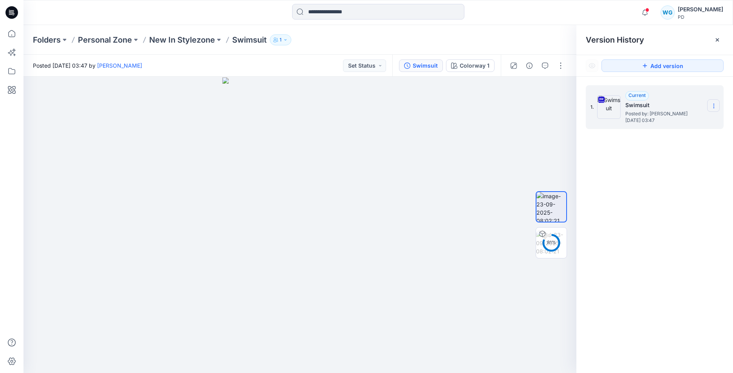
click at [715, 103] on icon at bounding box center [713, 106] width 6 height 6
click at [694, 121] on span "Download Source BW File" at bounding box center [674, 121] width 66 height 9
click at [716, 104] on icon at bounding box center [713, 106] width 6 height 6
click at [687, 220] on div "1. Current Swimsuit Posted by: [PERSON_NAME] [DATE] 03:47 Download Source BW Fi…" at bounding box center [654, 231] width 157 height 308
click at [715, 108] on icon at bounding box center [713, 106] width 6 height 6
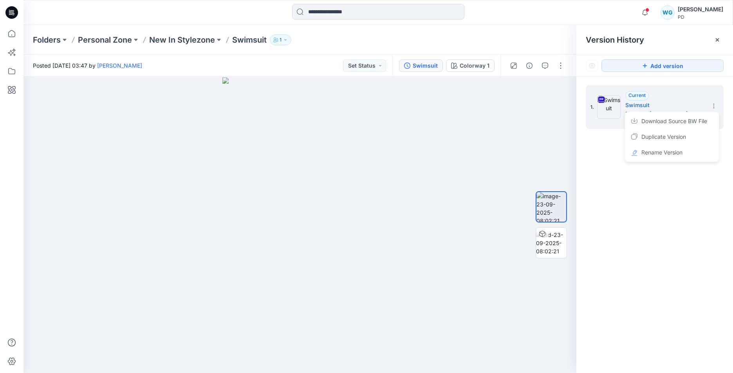
click at [665, 233] on div "1. Current Swimsuit Posted by: [PERSON_NAME] [DATE] 03:47 Download Source BW Fi…" at bounding box center [654, 231] width 157 height 308
click at [716, 104] on icon at bounding box center [713, 106] width 6 height 6
click at [682, 187] on div "1. Current Swimsuit Posted by: [PERSON_NAME] [DATE] 03:47" at bounding box center [654, 231] width 157 height 308
click at [710, 106] on icon at bounding box center [713, 106] width 6 height 6
click at [628, 266] on div "1. Current Swimsuit Posted by: [PERSON_NAME] [DATE] 03:47" at bounding box center [654, 231] width 157 height 308
